Goal: Transaction & Acquisition: Purchase product/service

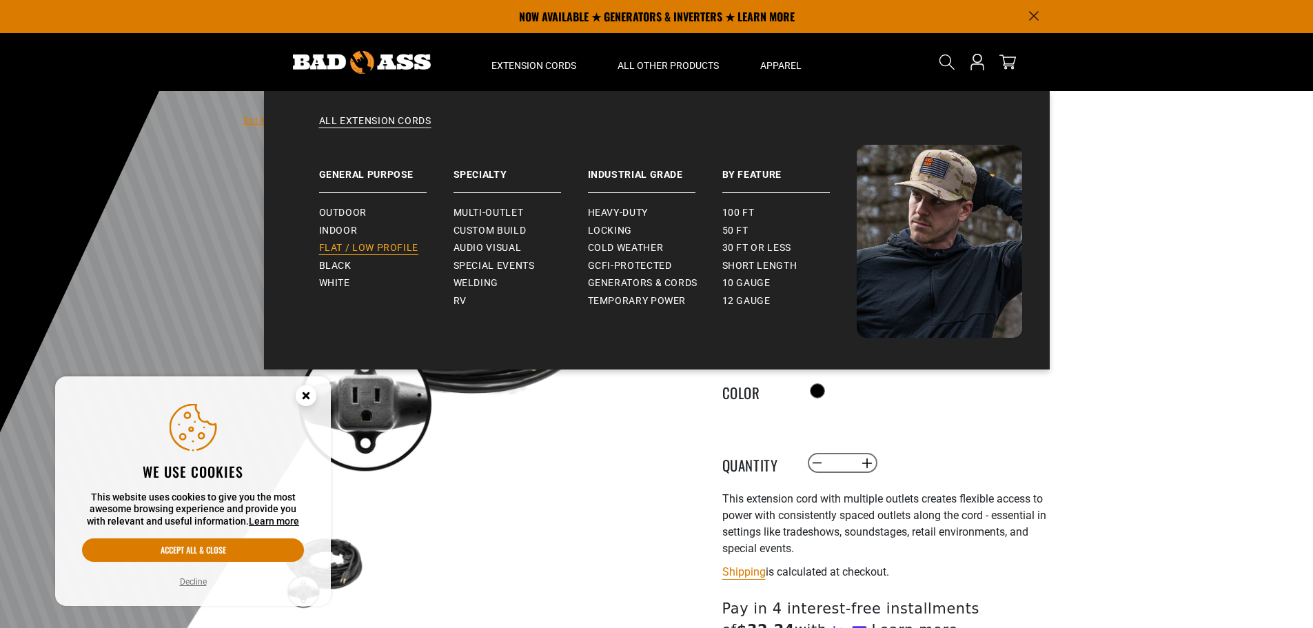
click at [343, 248] on span "Flat / Low Profile" at bounding box center [369, 248] width 100 height 12
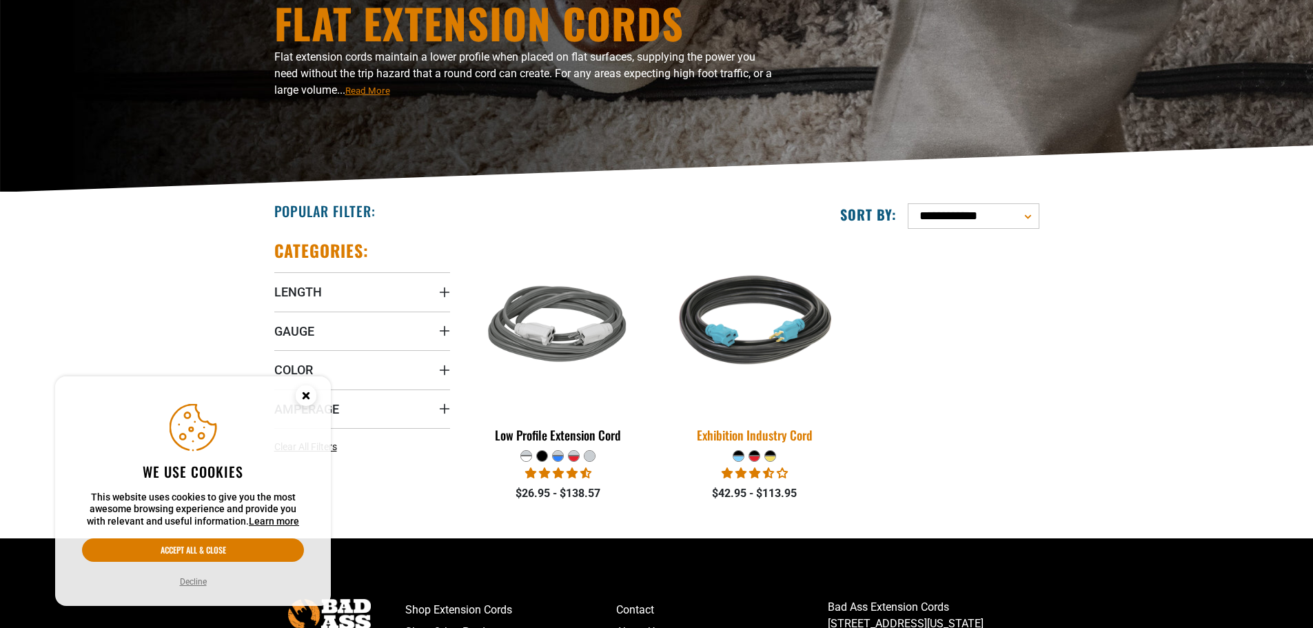
scroll to position [276, 0]
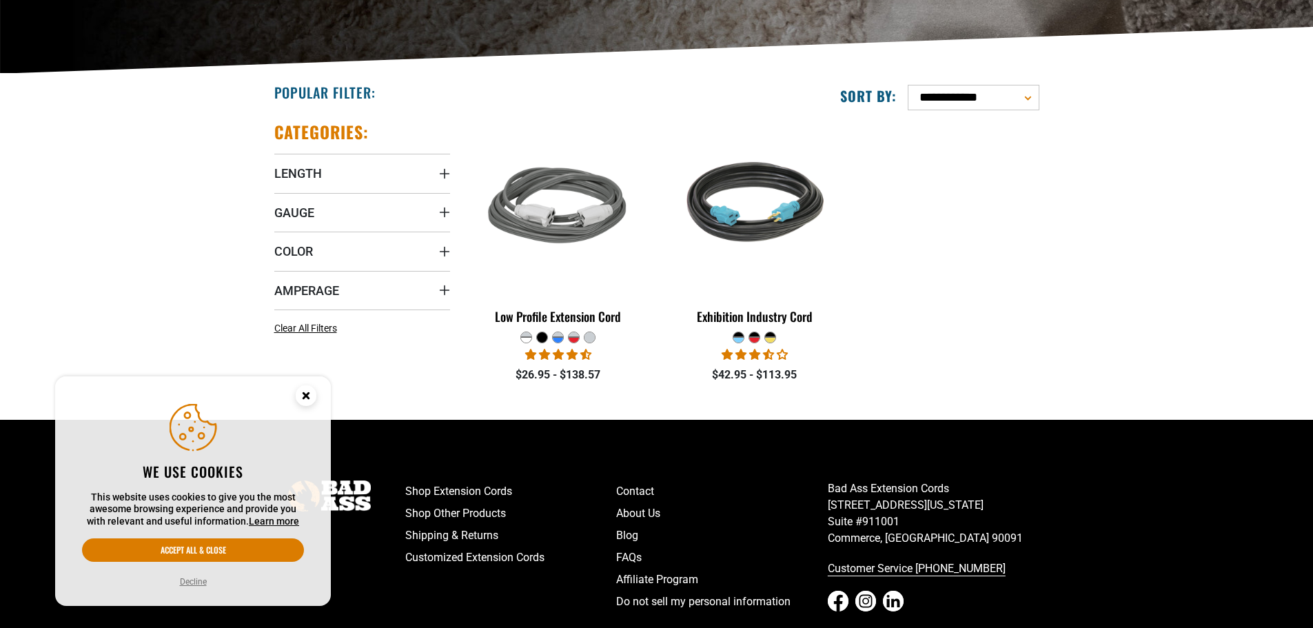
click at [563, 343] on div at bounding box center [558, 337] width 12 height 12
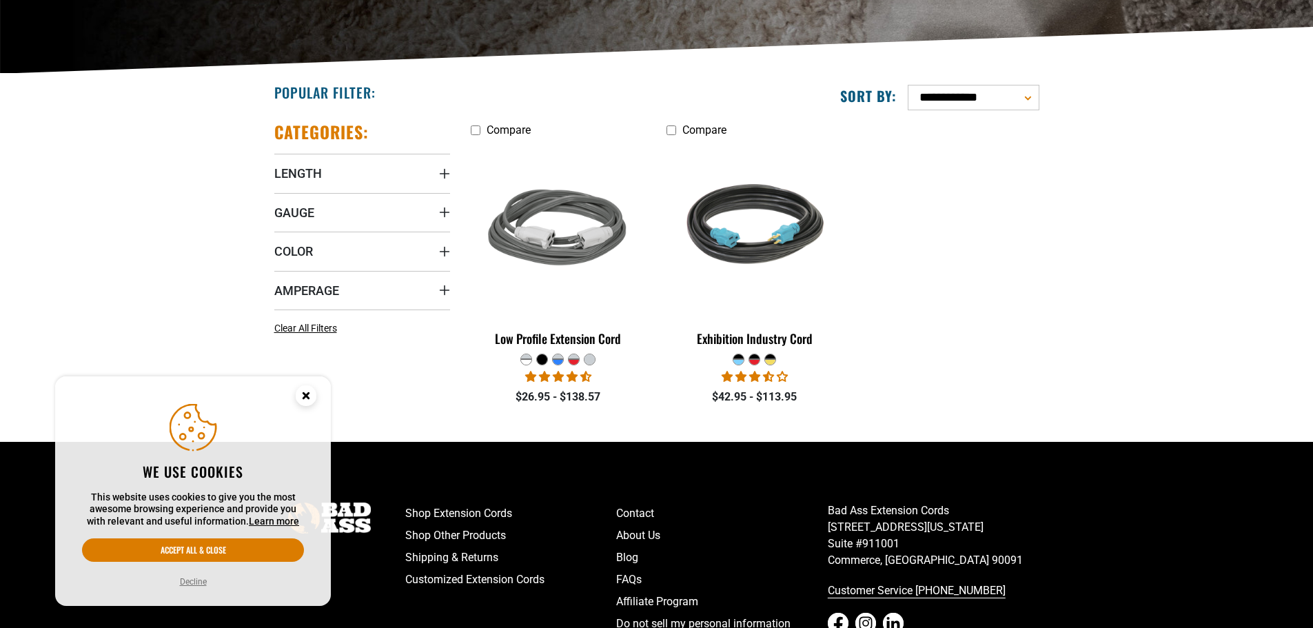
click at [298, 396] on circle "Cookie Consent" at bounding box center [306, 395] width 21 height 21
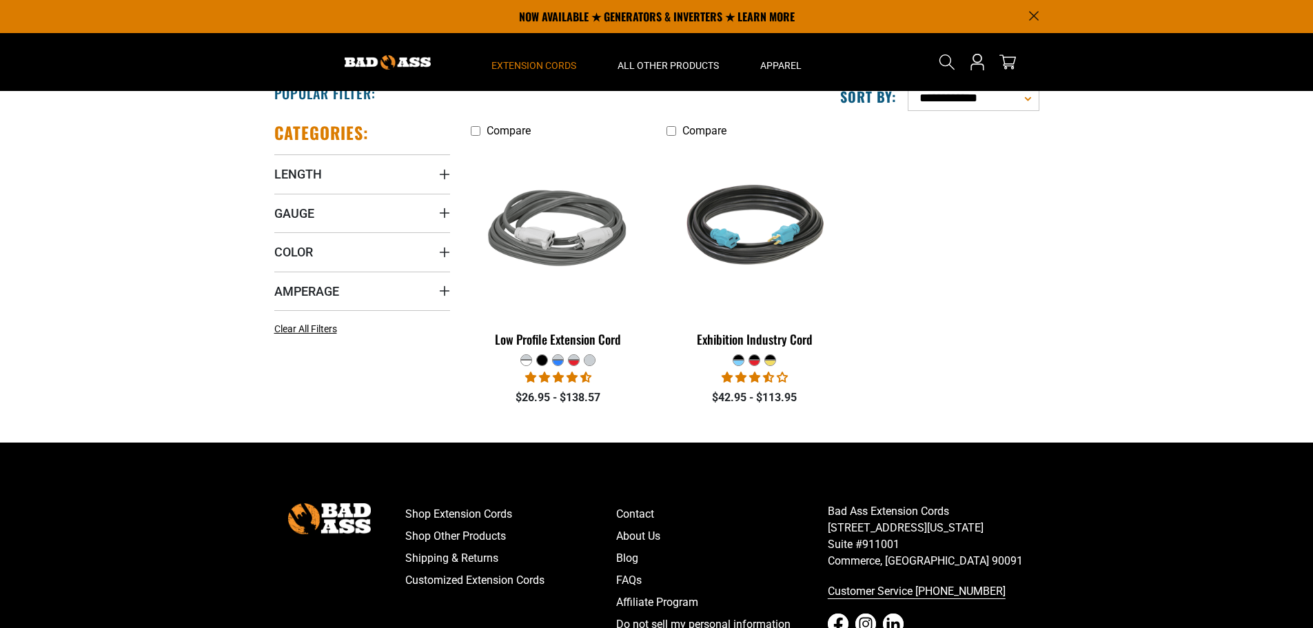
scroll to position [212, 0]
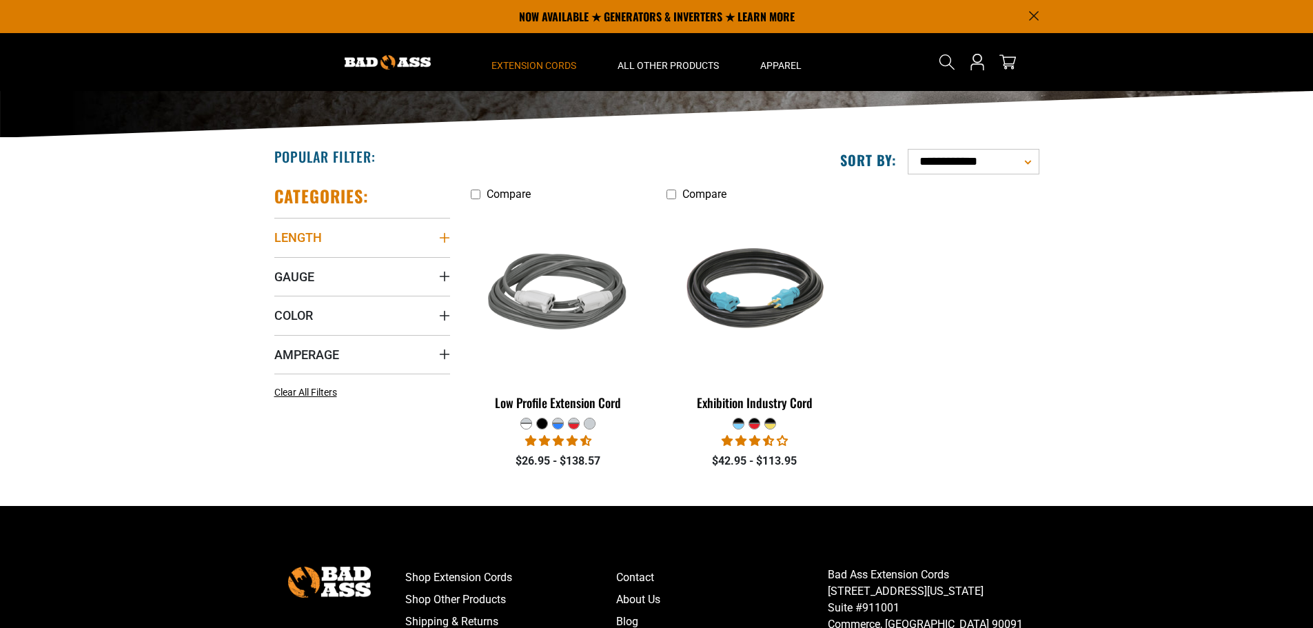
click at [443, 238] on icon "Length" at bounding box center [444, 237] width 11 height 11
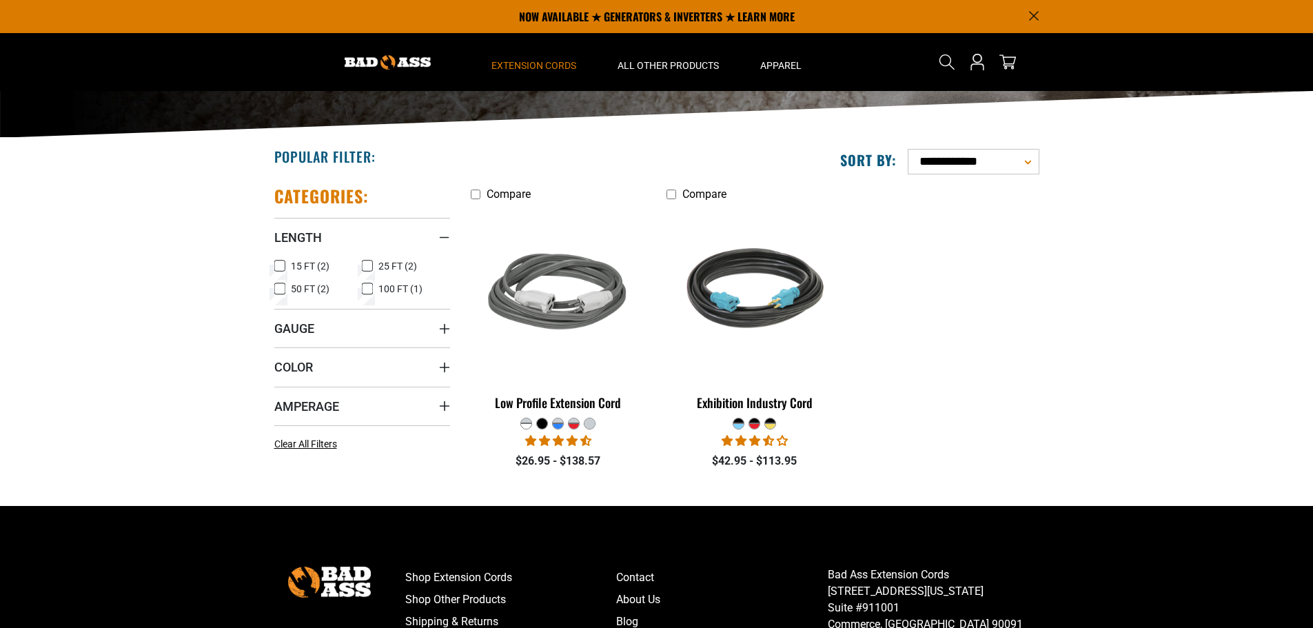
click at [279, 289] on icon at bounding box center [279, 289] width 11 height 18
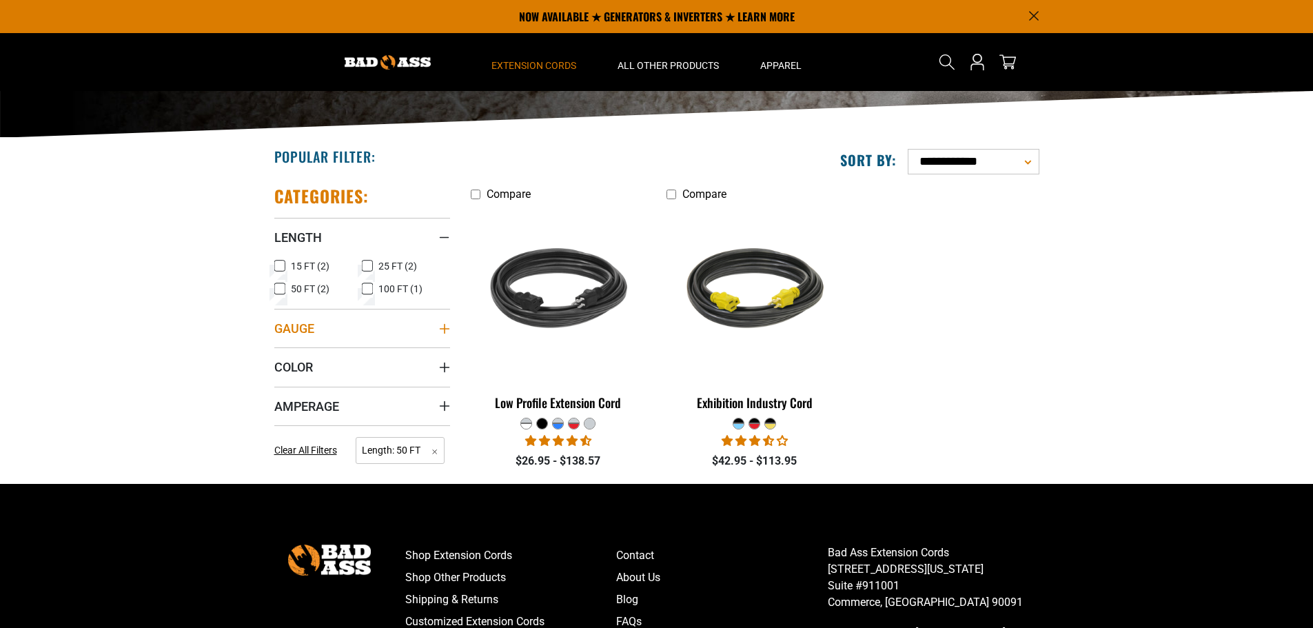
click at [443, 331] on icon "Gauge" at bounding box center [444, 328] width 11 height 11
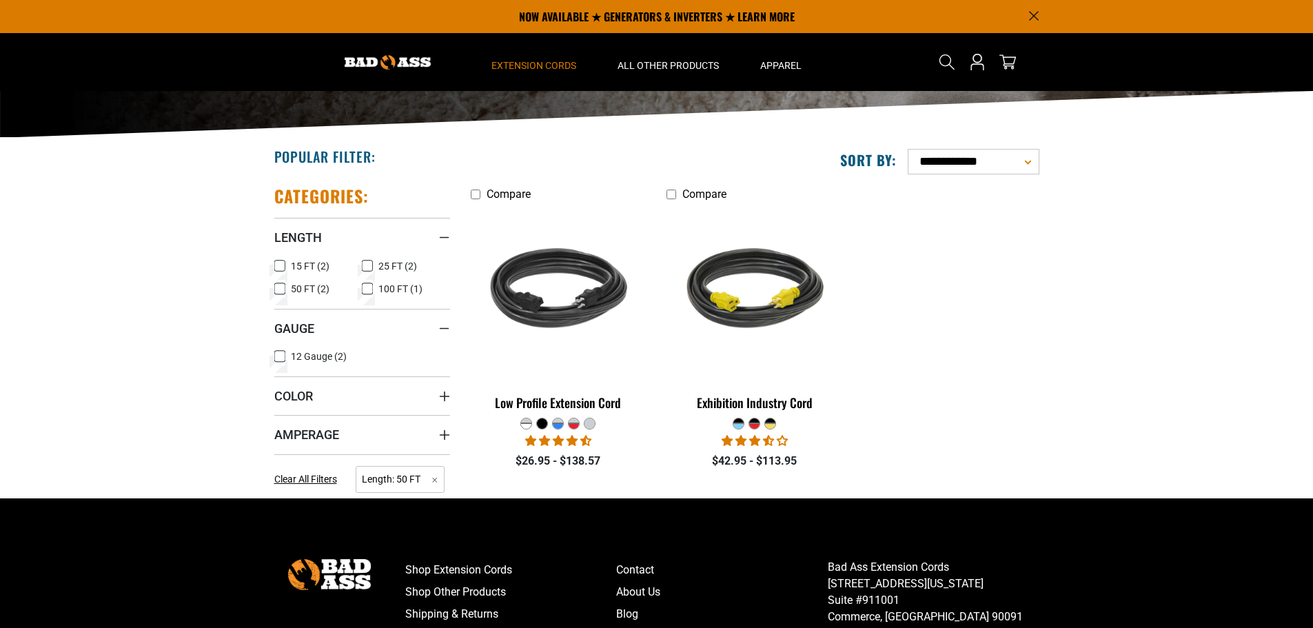
click at [280, 356] on icon at bounding box center [279, 356] width 11 height 18
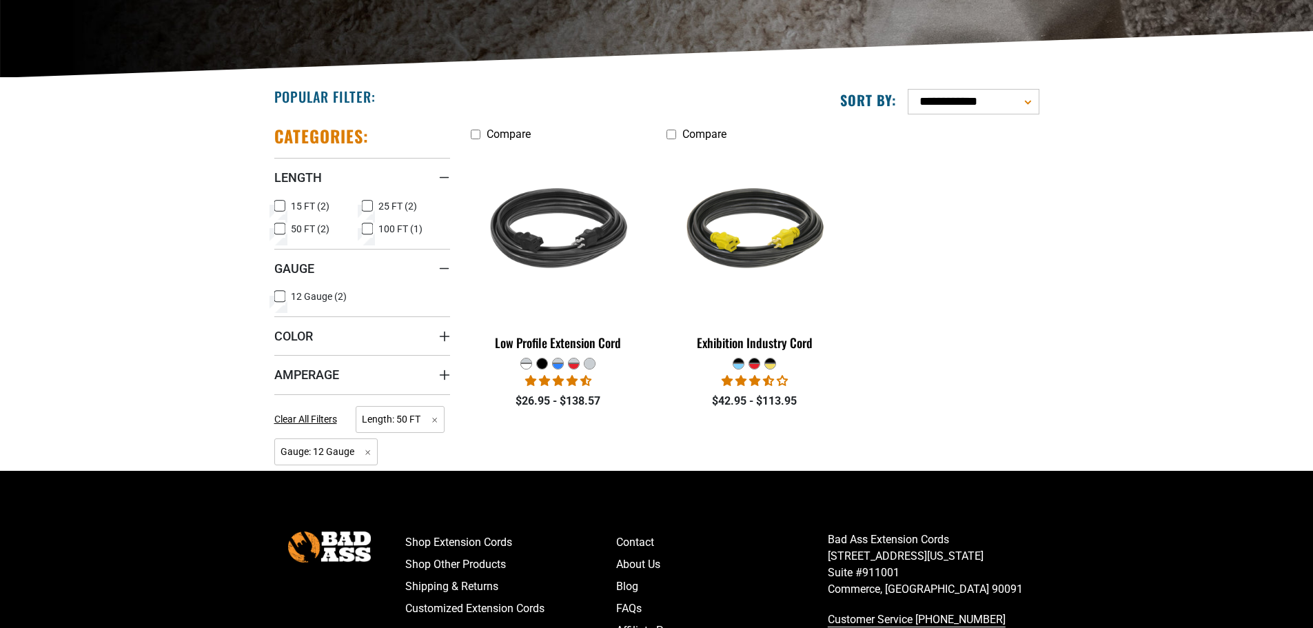
scroll to position [280, 0]
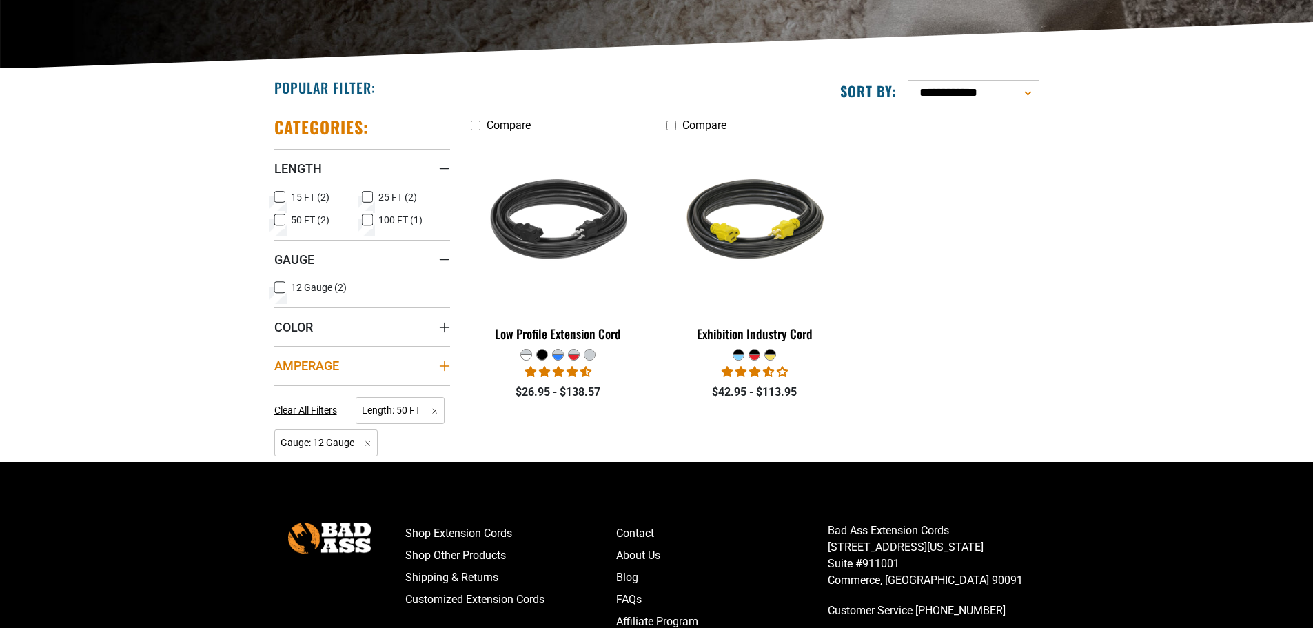
click at [443, 369] on icon "Amperage" at bounding box center [444, 365] width 11 height 11
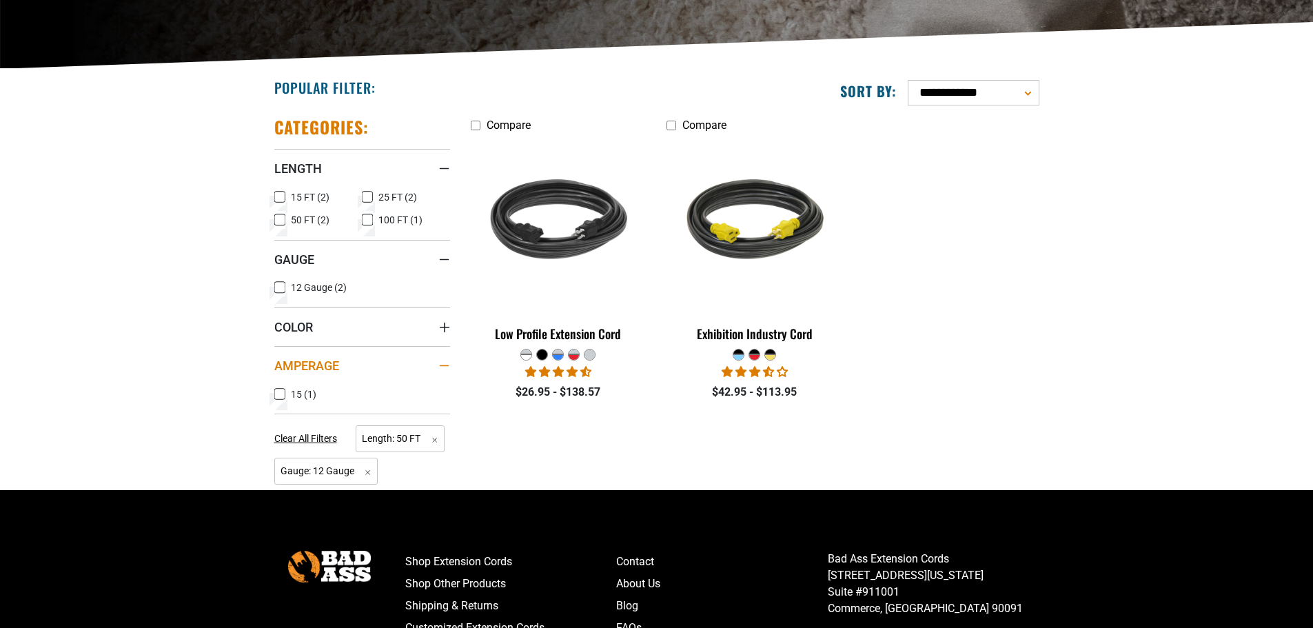
scroll to position [349, 0]
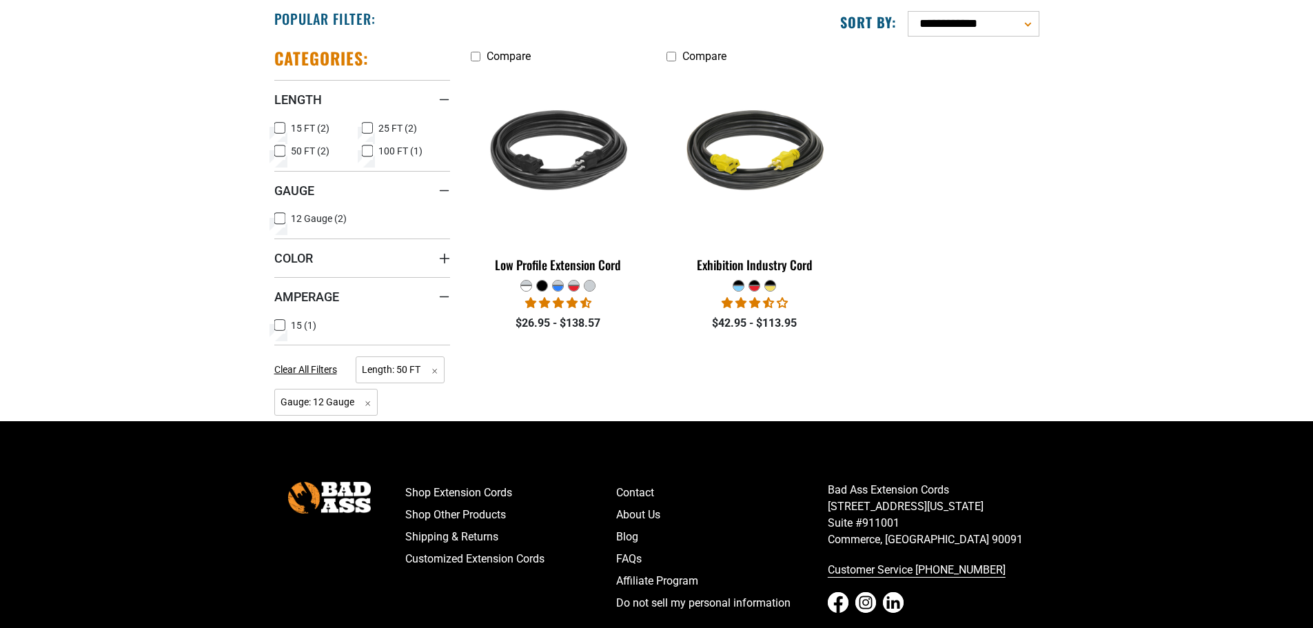
click at [277, 325] on icon at bounding box center [279, 325] width 11 height 18
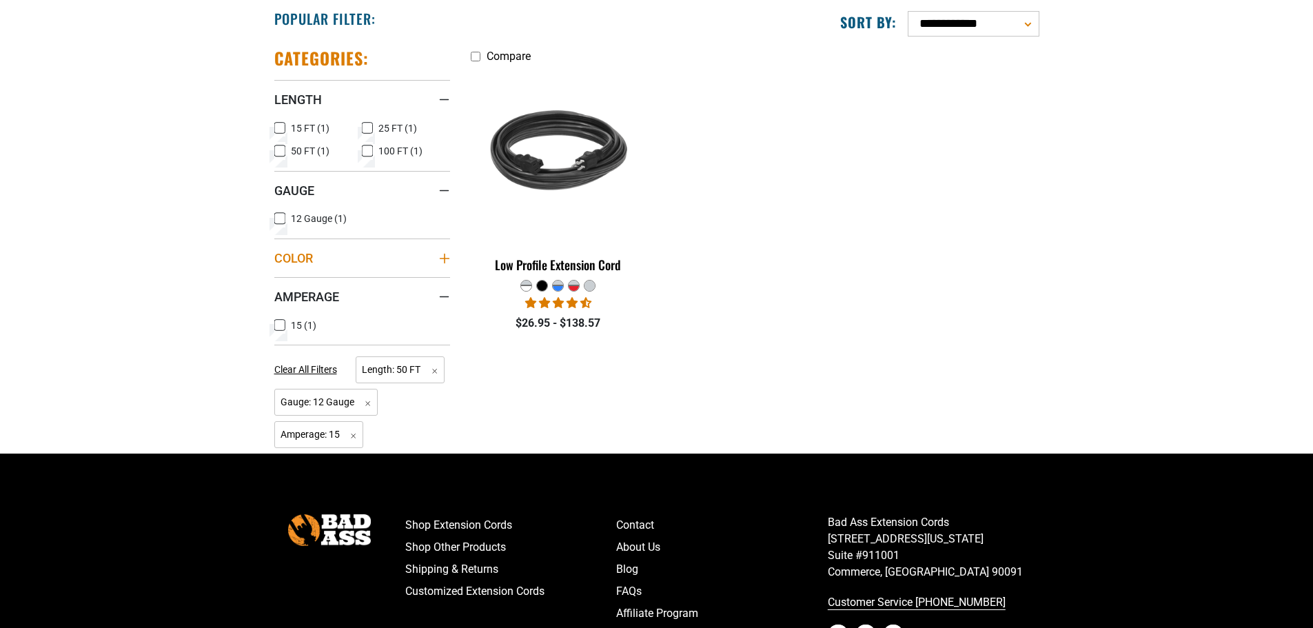
click at [444, 256] on icon "Color" at bounding box center [444, 258] width 10 height 10
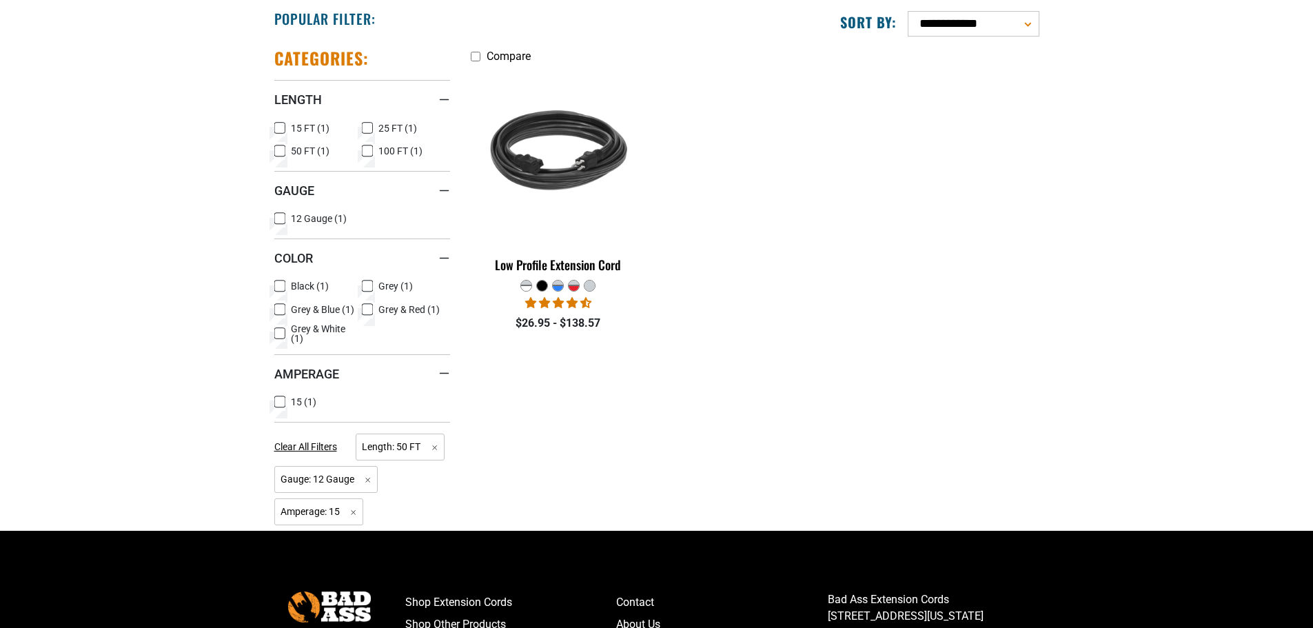
click at [282, 286] on icon at bounding box center [279, 286] width 11 height 18
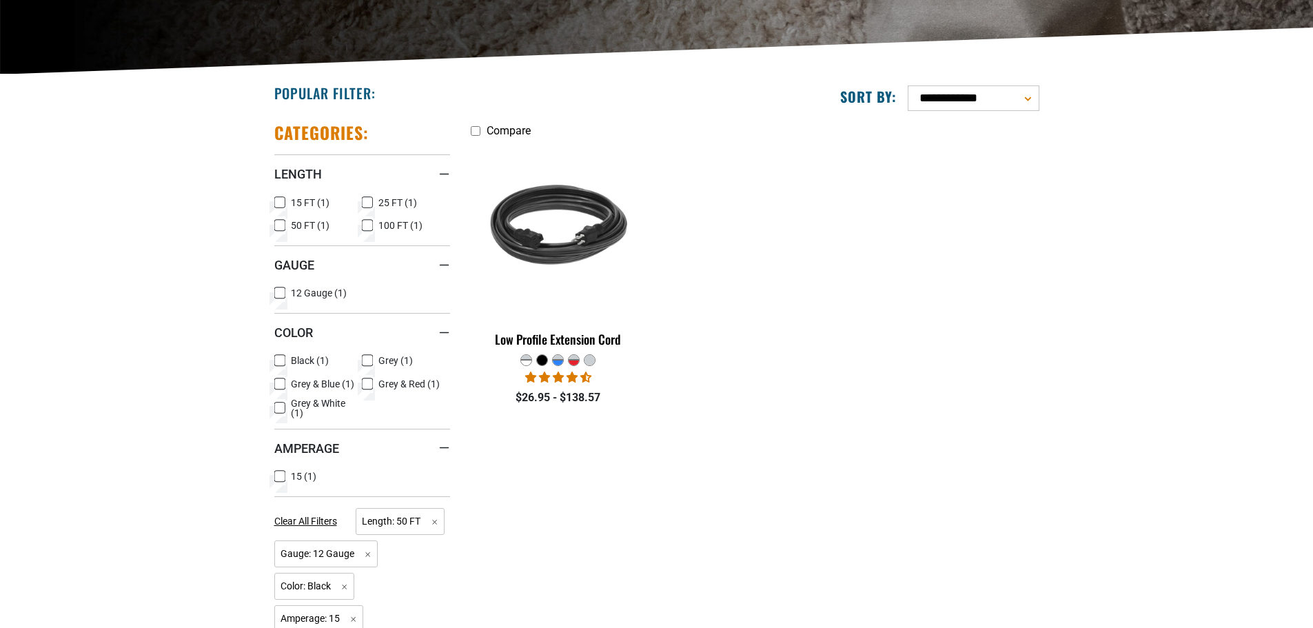
scroll to position [349, 0]
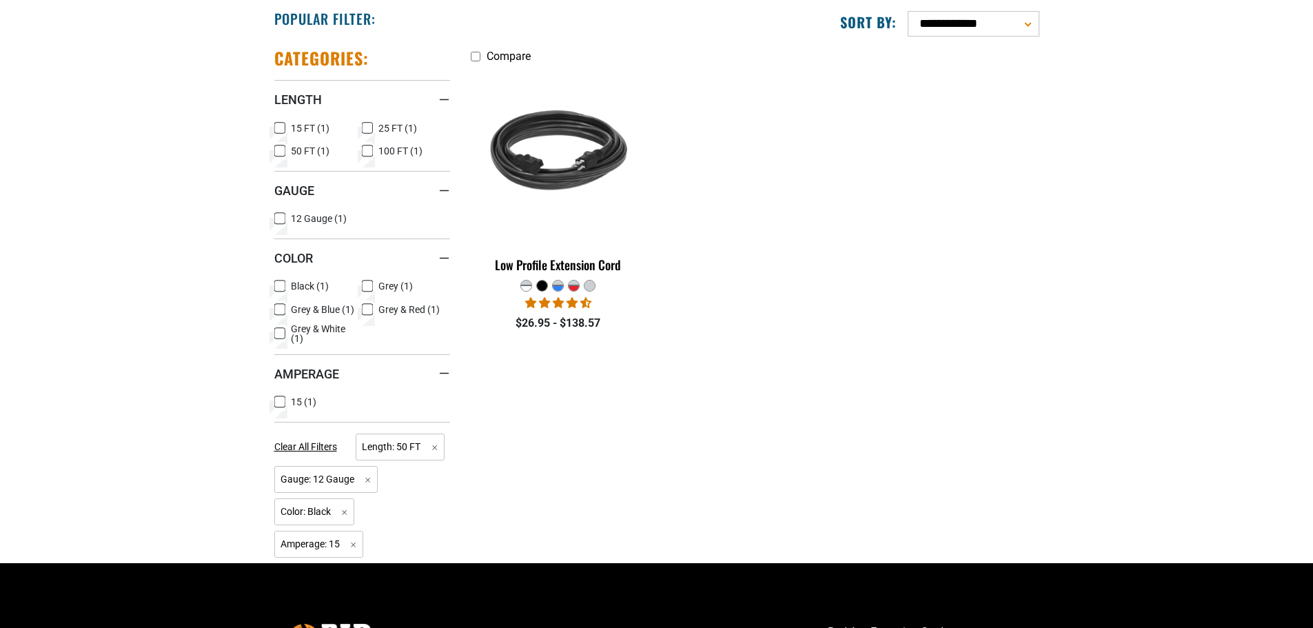
click at [561, 303] on span "4.50 stars" at bounding box center [560, 302] width 14 height 11
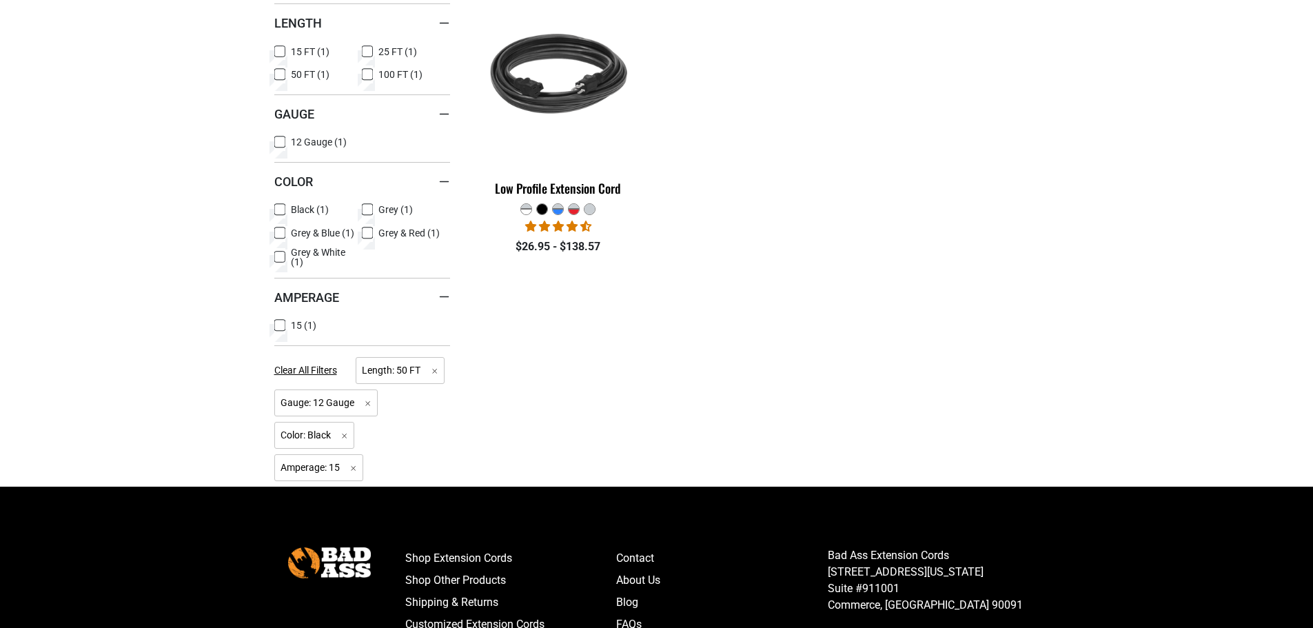
scroll to position [487, 0]
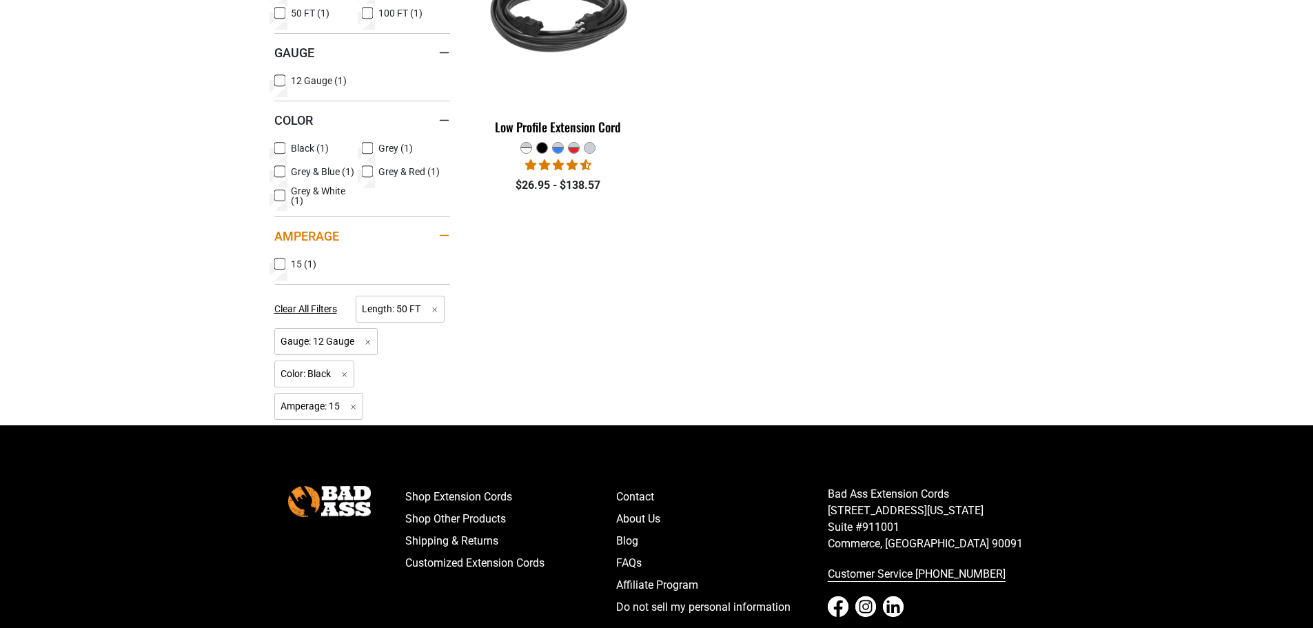
click at [444, 236] on icon "Amperage" at bounding box center [444, 235] width 11 height 2
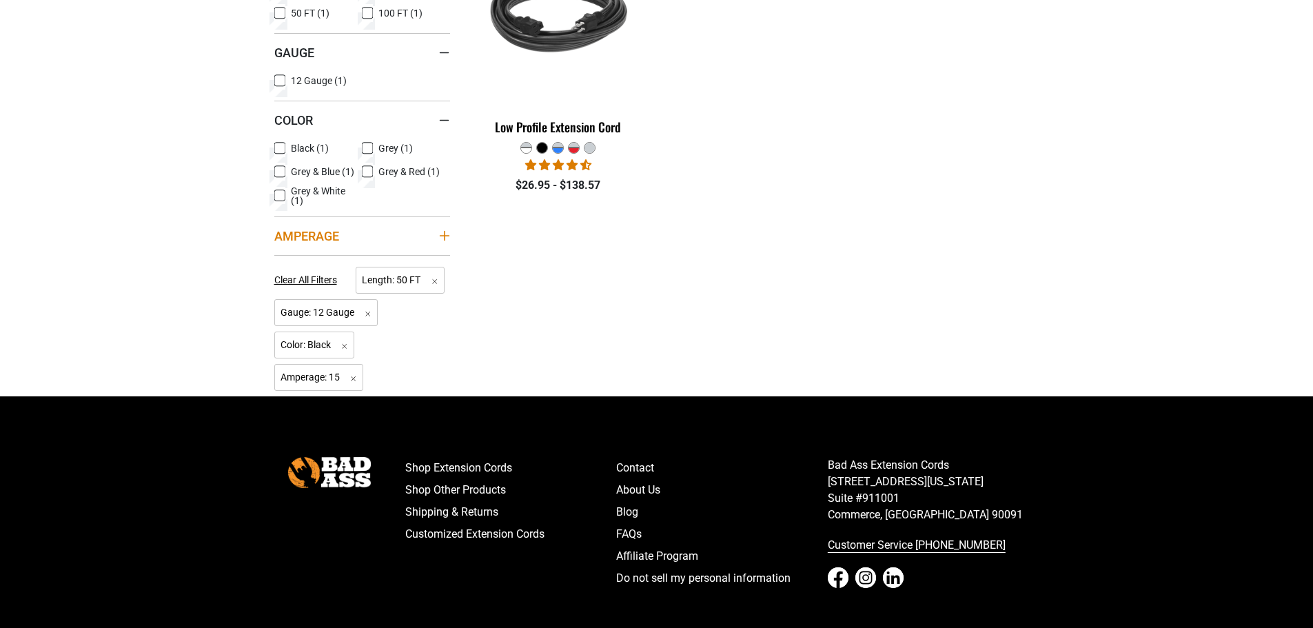
click at [449, 235] on icon "Amperage" at bounding box center [444, 235] width 11 height 11
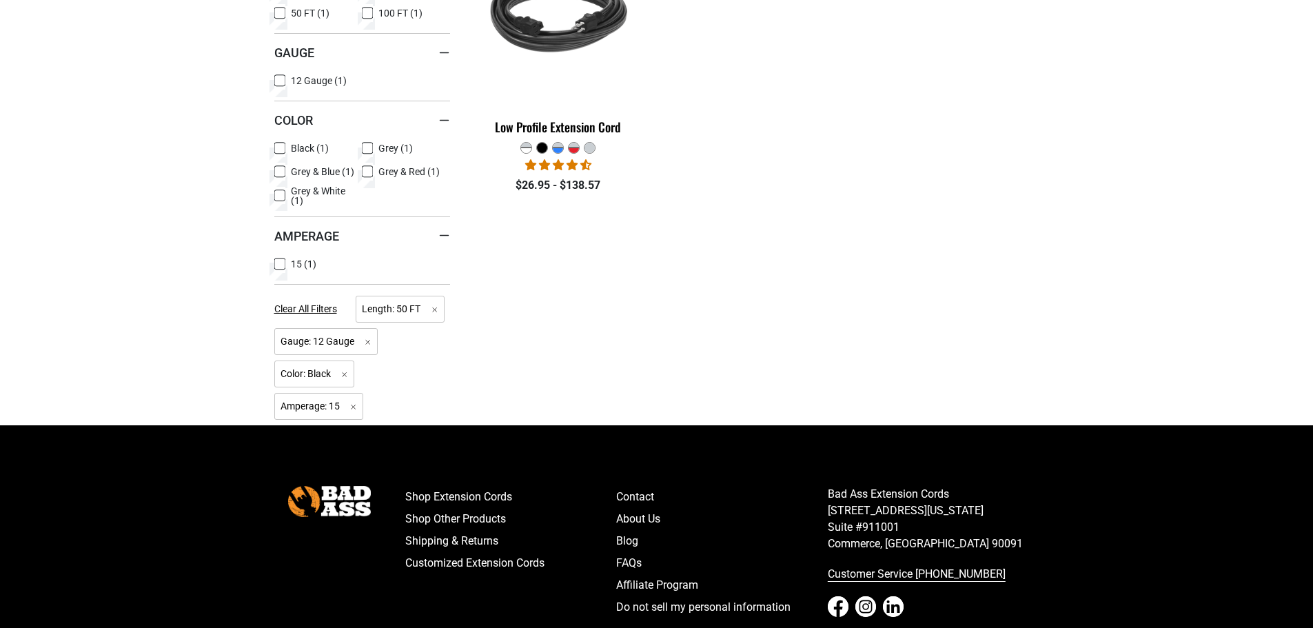
click at [610, 288] on div "Compare Low Profile Extension Cord" at bounding box center [754, 162] width 589 height 526
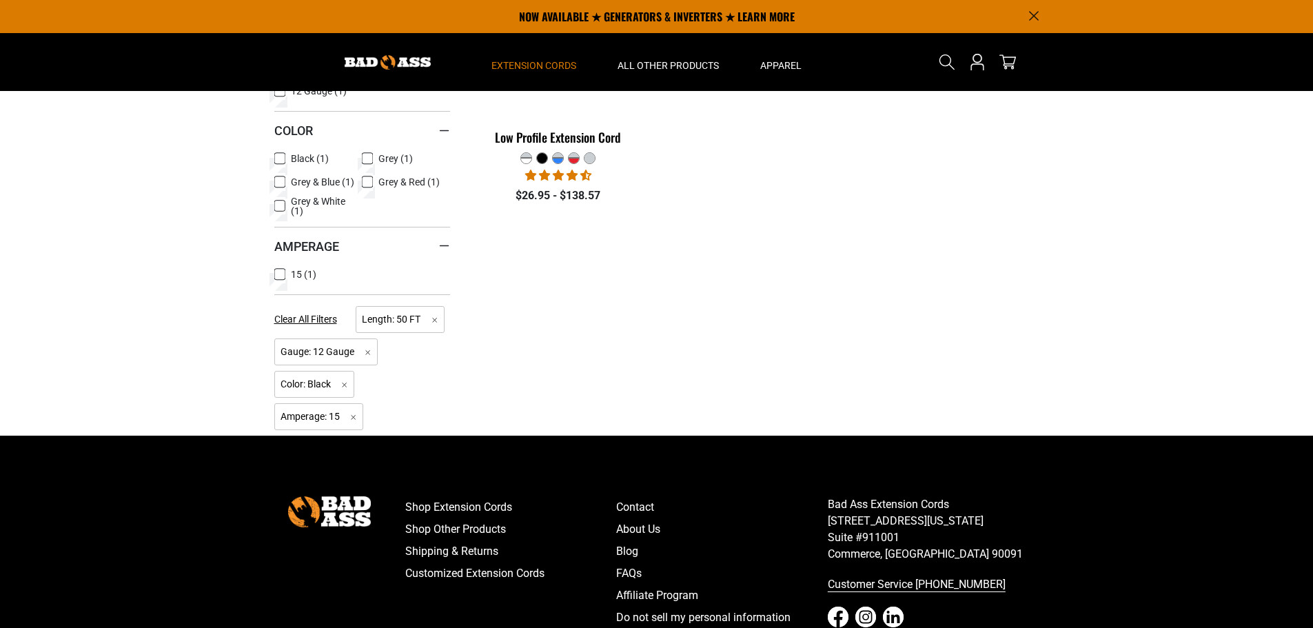
scroll to position [476, 0]
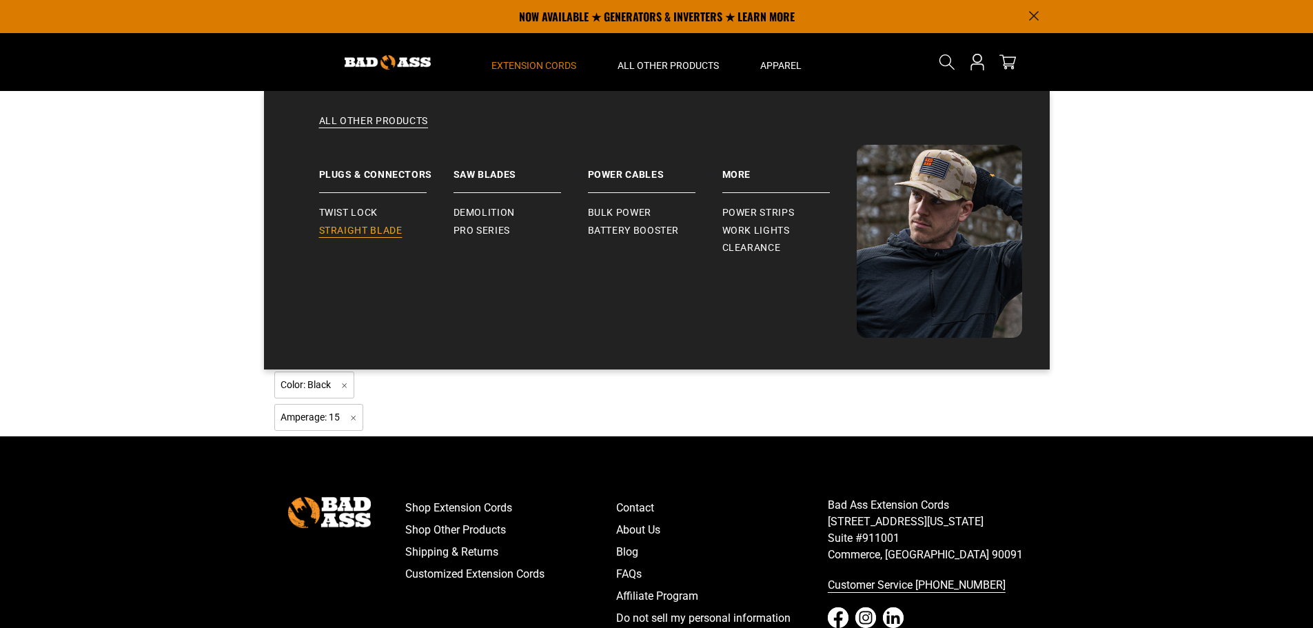
click at [363, 234] on span "Straight Blade" at bounding box center [360, 231] width 83 height 12
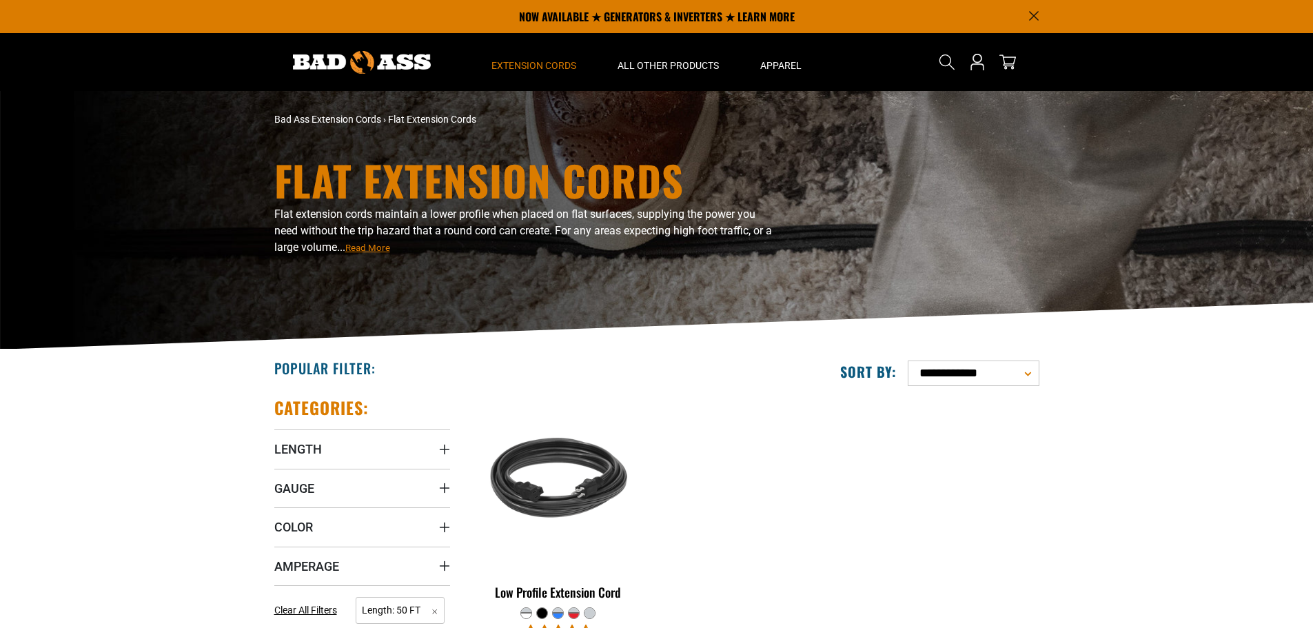
scroll to position [349, 0]
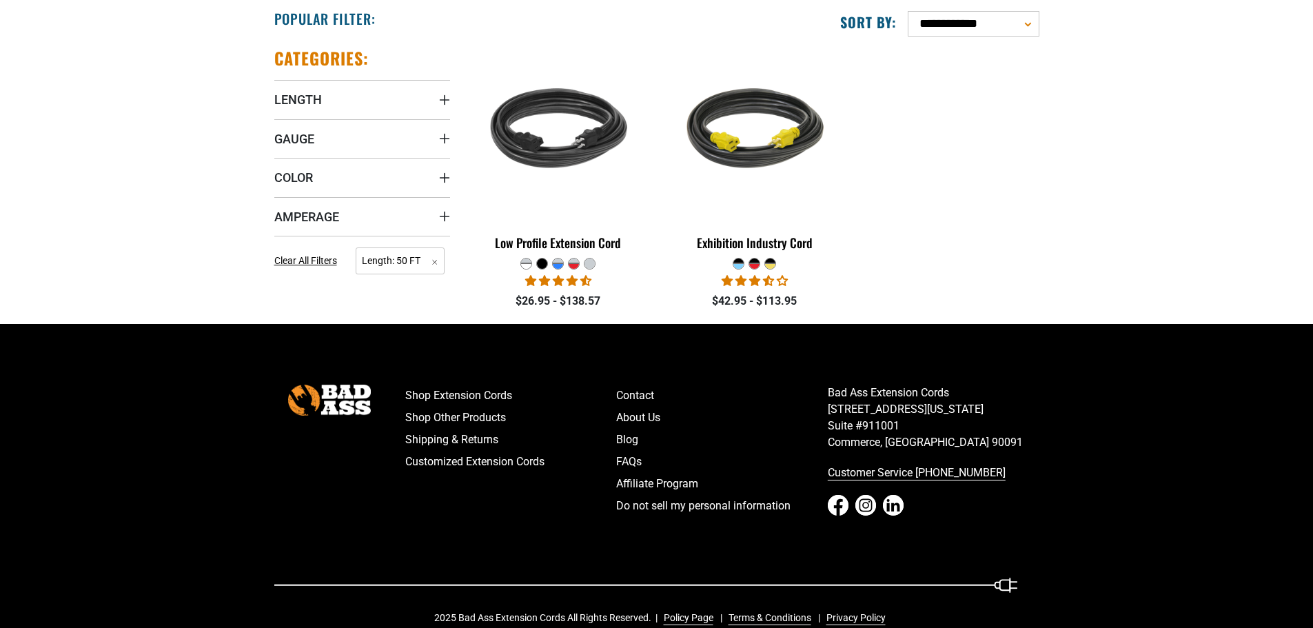
scroll to position [212, 0]
